Goal: Task Accomplishment & Management: Manage account settings

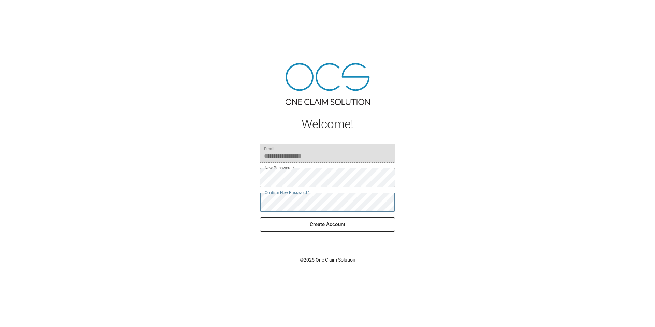
click at [278, 227] on button "Create Account" at bounding box center [327, 224] width 135 height 14
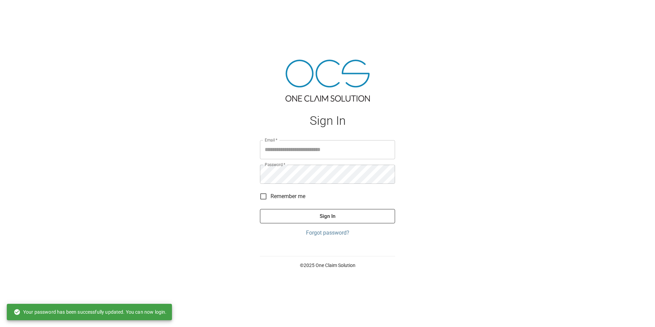
type input "**********"
click at [301, 218] on button "Sign In" at bounding box center [327, 216] width 135 height 14
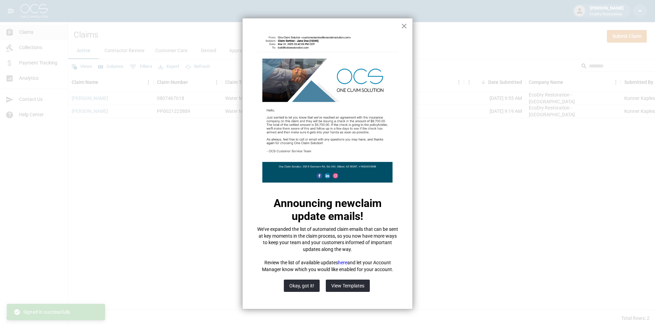
click at [403, 27] on button "×" at bounding box center [404, 25] width 6 height 11
